Goal: Task Accomplishment & Management: Manage account settings

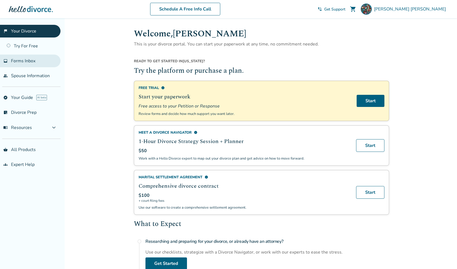
click at [20, 64] on link "inbox Forms Inbox" at bounding box center [30, 60] width 61 height 13
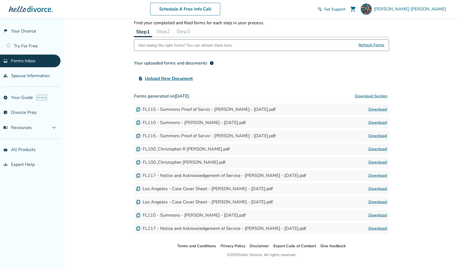
scroll to position [19, 0]
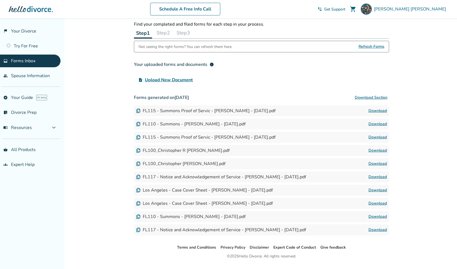
click at [165, 35] on button "Step 2" at bounding box center [163, 32] width 18 height 11
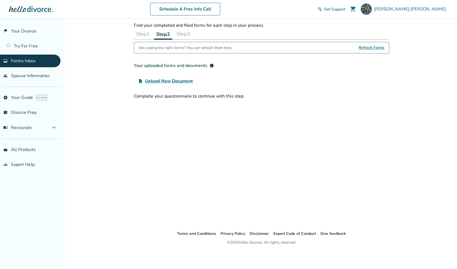
click at [149, 34] on button "Step 1" at bounding box center [143, 33] width 18 height 11
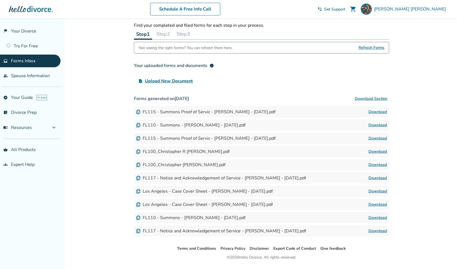
click at [252, 113] on div "FL115 - Summons Proof of Servic - [PERSON_NAME] - [DATE].pdf" at bounding box center [206, 112] width 140 height 6
click at [139, 112] on img at bounding box center [138, 112] width 4 height 4
click at [22, 30] on link "flag_2 Your Divorce" at bounding box center [30, 31] width 61 height 13
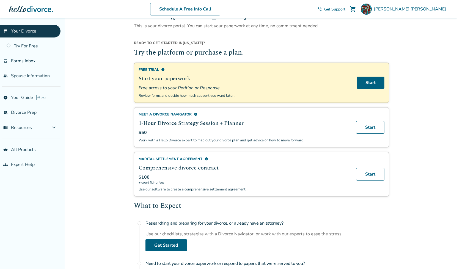
click at [29, 8] on div at bounding box center [31, 9] width 44 height 11
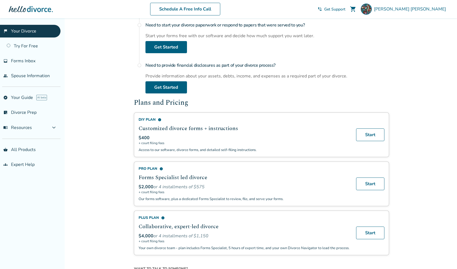
scroll to position [3, 0]
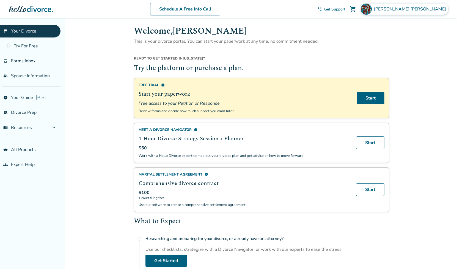
click at [428, 8] on span "[PERSON_NAME]" at bounding box center [411, 9] width 74 height 6
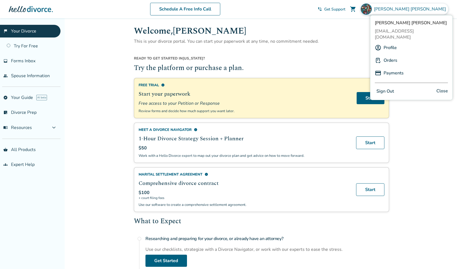
click at [389, 42] on link "Profile" at bounding box center [390, 47] width 13 height 10
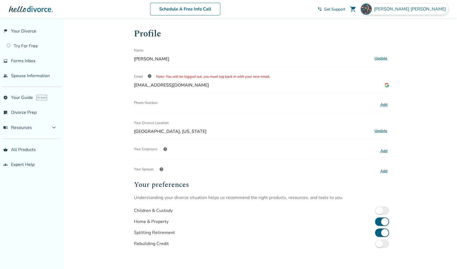
click at [422, 9] on span "[PERSON_NAME]" at bounding box center [411, 9] width 74 height 6
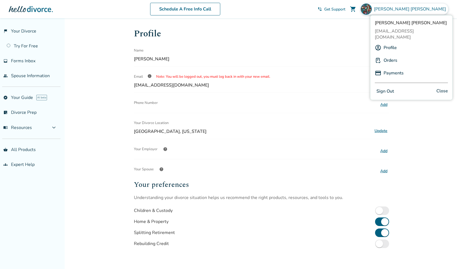
click at [383, 87] on button "Sign Out" at bounding box center [385, 91] width 21 height 8
